Goal: Task Accomplishment & Management: Complete application form

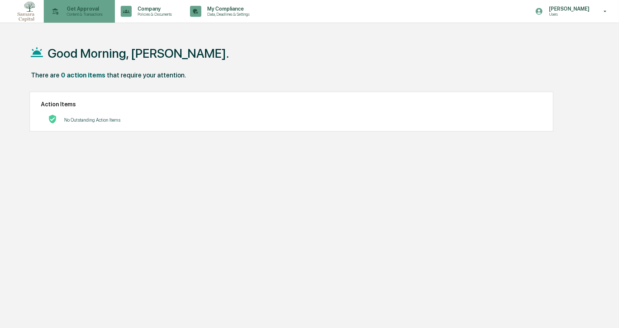
click at [96, 11] on p "Get Approval" at bounding box center [83, 9] width 45 height 6
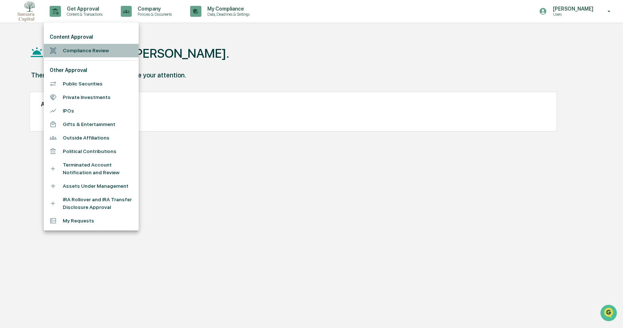
click at [90, 50] on li "Compliance Review" at bounding box center [91, 50] width 95 height 13
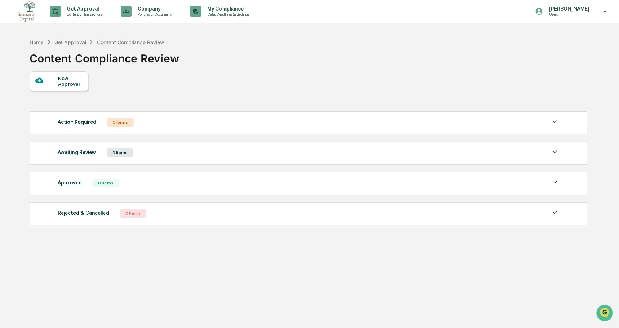
click at [61, 83] on div "New Approval" at bounding box center [70, 81] width 24 height 12
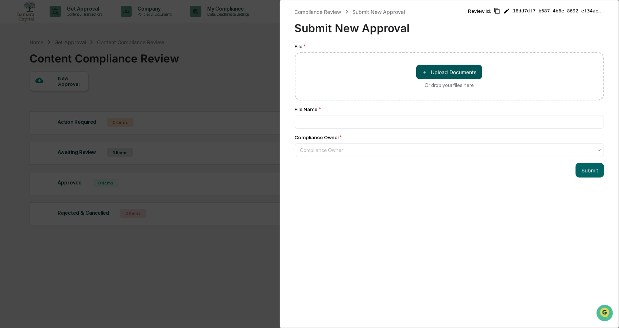
click at [442, 73] on button "＋ Upload Documents" at bounding box center [449, 72] width 66 height 15
type input "**********"
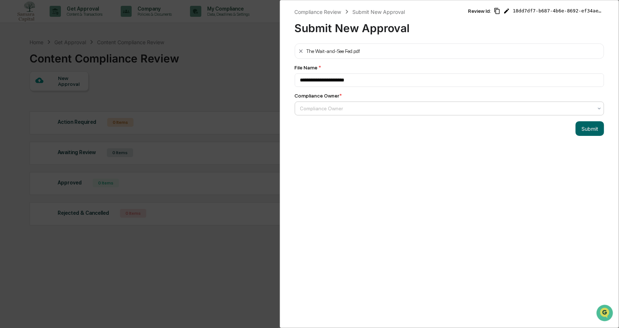
click at [360, 109] on div at bounding box center [446, 108] width 293 height 7
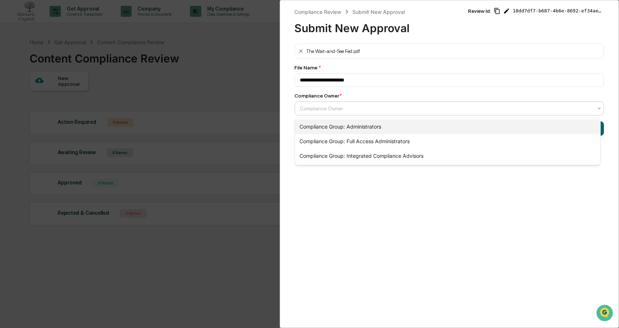
click at [377, 126] on div "Compliance Group: Administrators" at bounding box center [447, 126] width 305 height 15
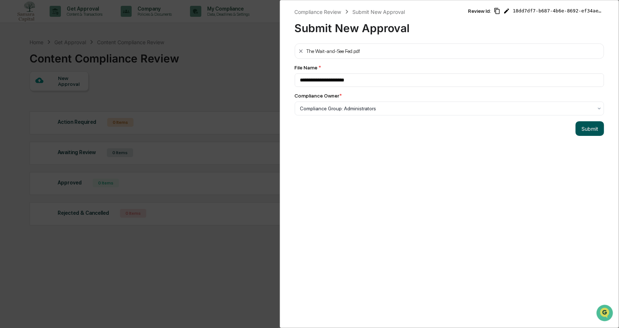
click at [581, 131] on button "Submit" at bounding box center [590, 128] width 28 height 15
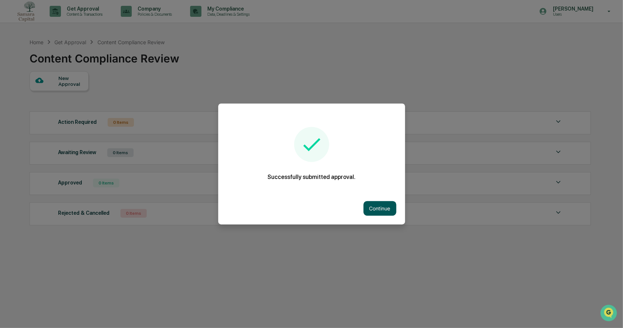
click at [388, 211] on button "Continue" at bounding box center [379, 208] width 33 height 15
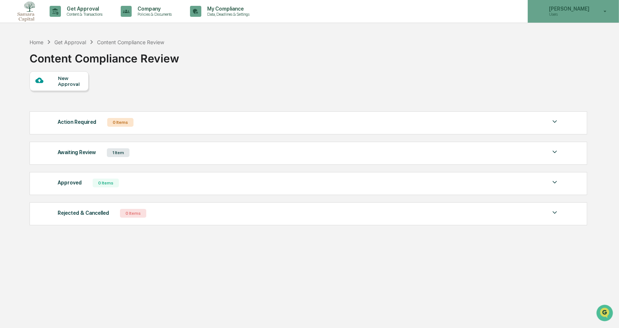
click at [591, 11] on p "[PERSON_NAME]" at bounding box center [568, 9] width 50 height 6
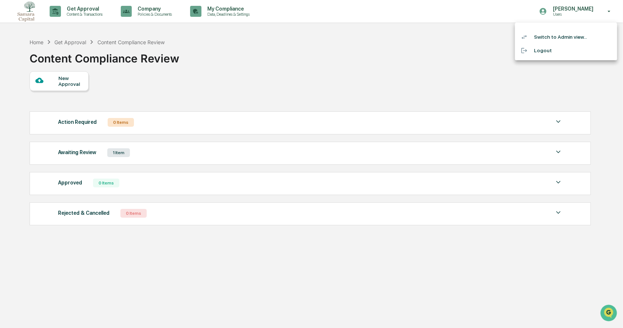
click at [363, 49] on div at bounding box center [311, 164] width 623 height 328
